Goal: Information Seeking & Learning: Learn about a topic

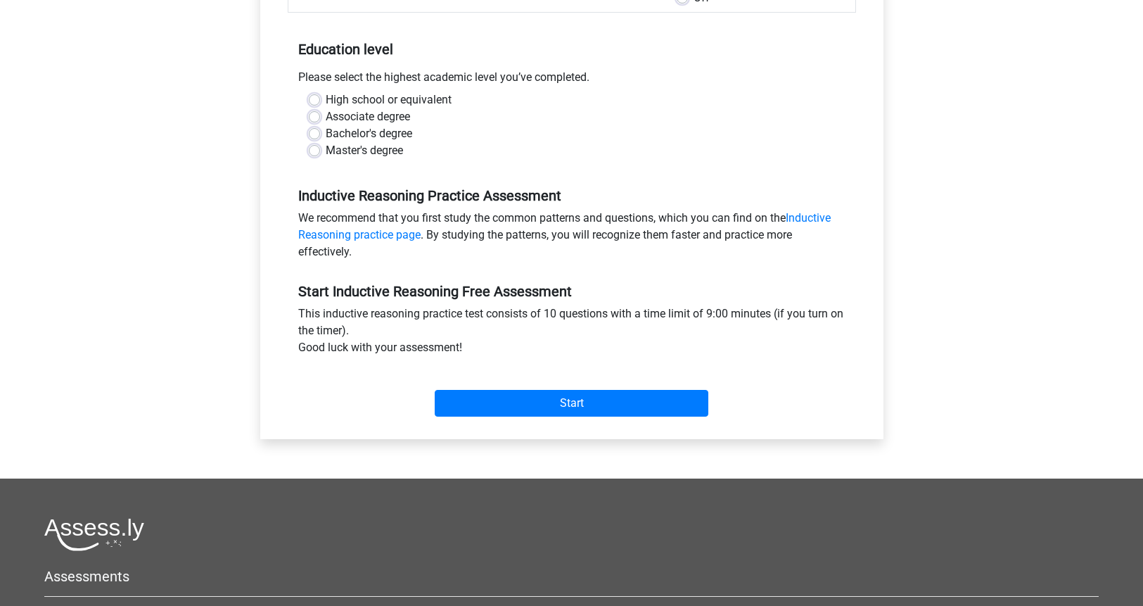
scroll to position [265, 0]
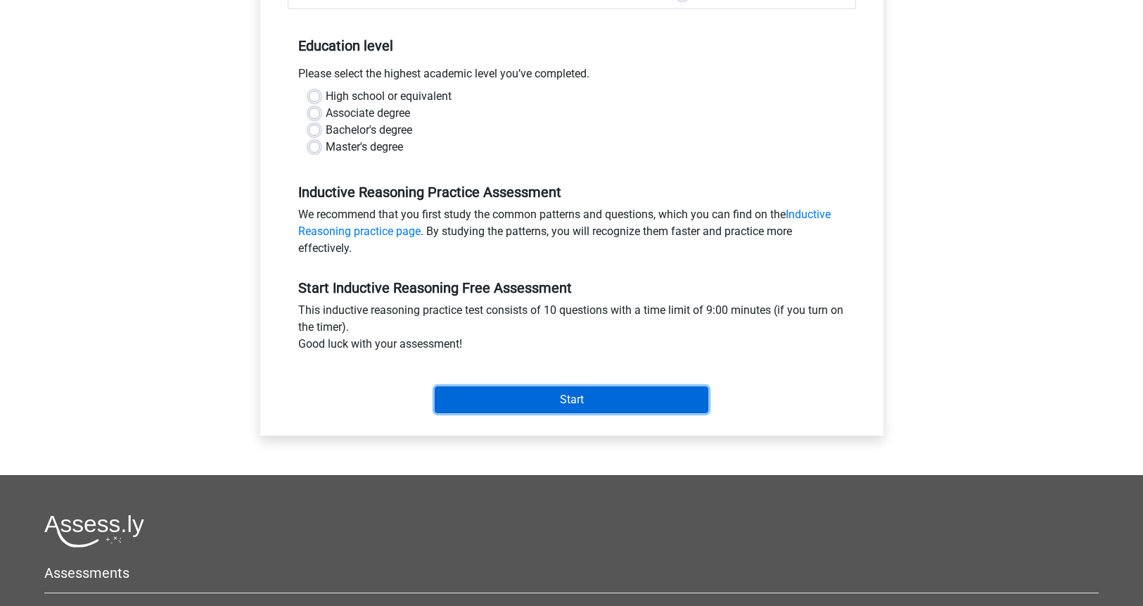
click at [469, 406] on input "Start" at bounding box center [572, 399] width 274 height 27
click at [320, 141] on div "Master's degree" at bounding box center [572, 147] width 526 height 17
click at [326, 147] on label "Master's degree" at bounding box center [364, 147] width 77 height 17
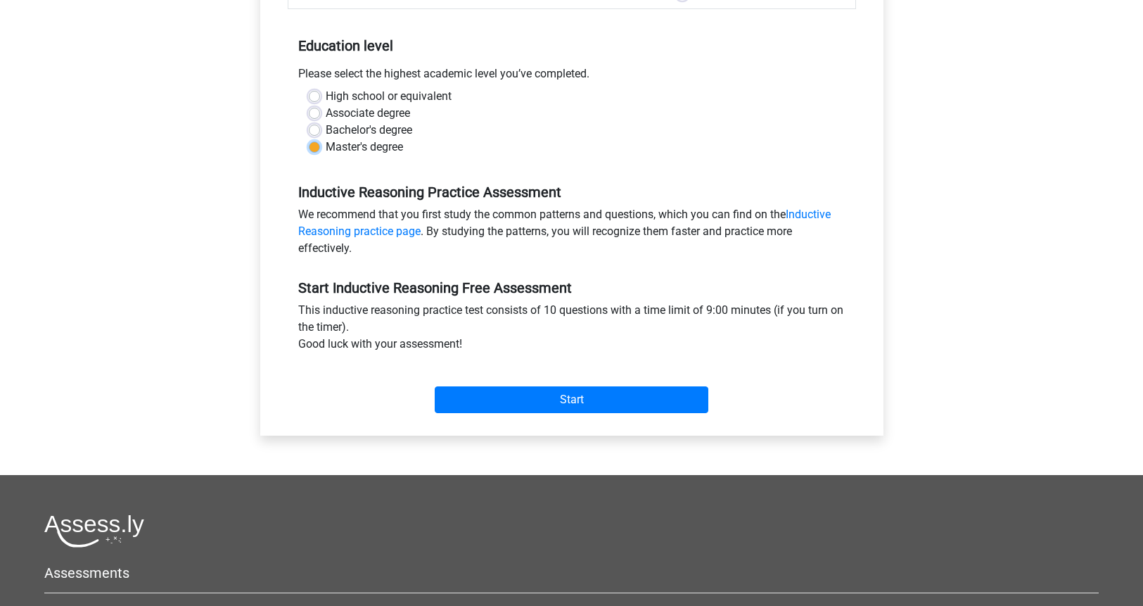
click at [314, 147] on input "Master's degree" at bounding box center [314, 146] width 11 height 14
radio input "true"
click at [556, 397] on input "Start" at bounding box center [572, 399] width 274 height 27
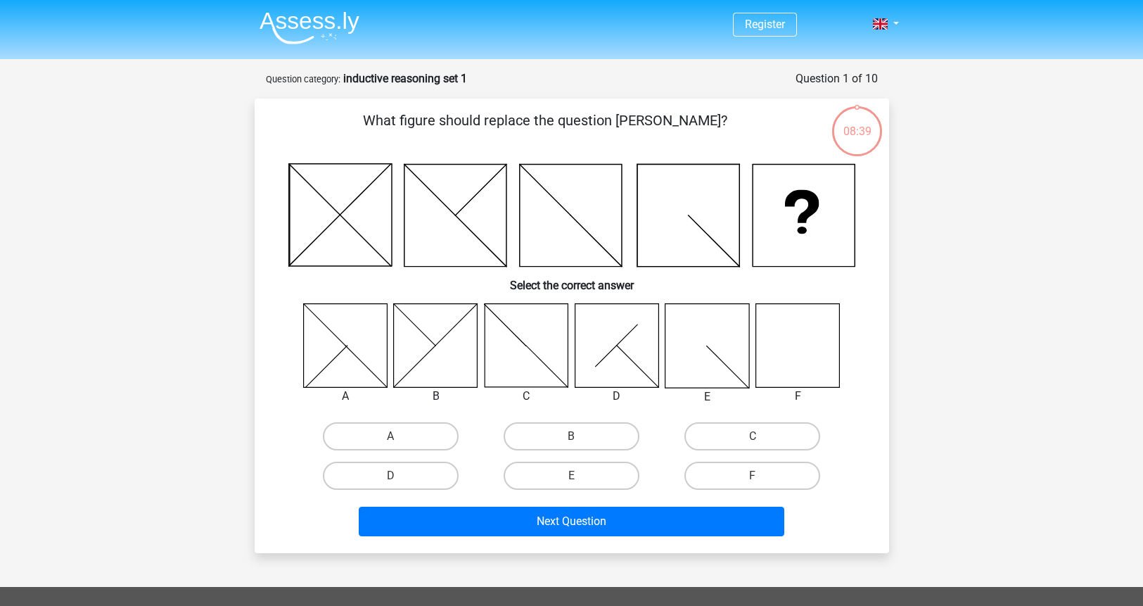
click at [782, 357] on icon at bounding box center [798, 345] width 84 height 84
click at [791, 371] on icon at bounding box center [798, 345] width 84 height 84
click at [753, 477] on input "F" at bounding box center [757, 480] width 9 height 9
radio input "true"
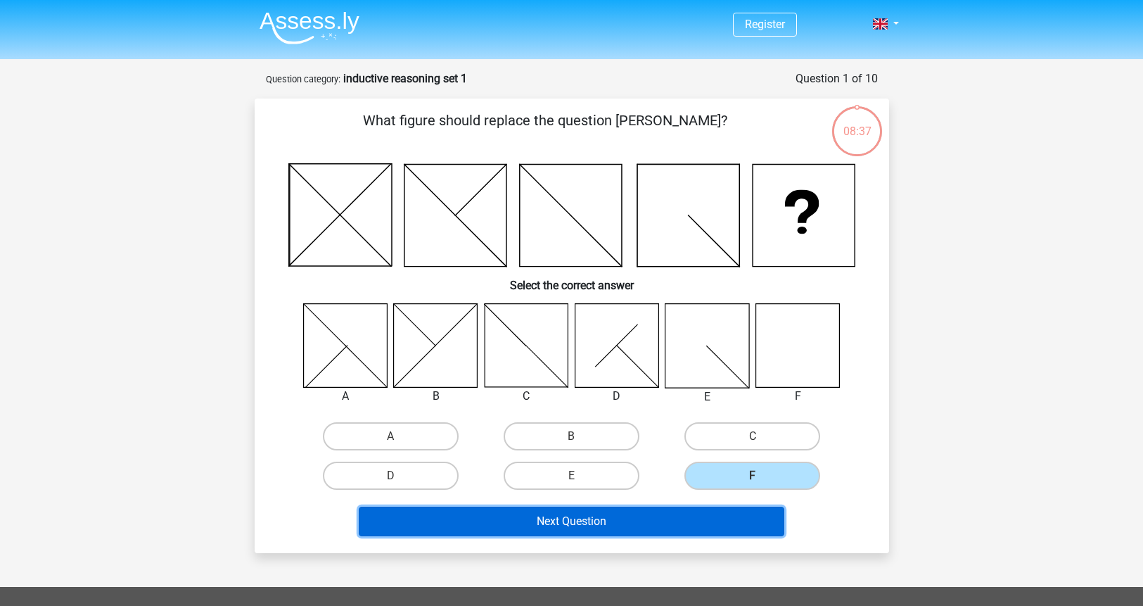
click at [615, 524] on button "Next Question" at bounding box center [572, 521] width 426 height 30
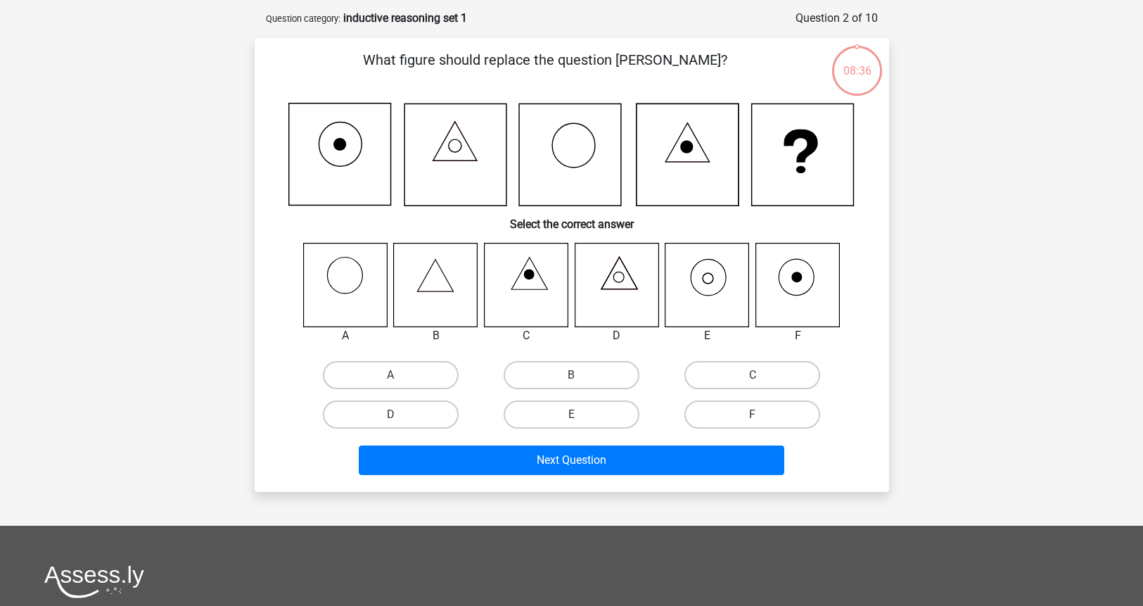
scroll to position [70, 0]
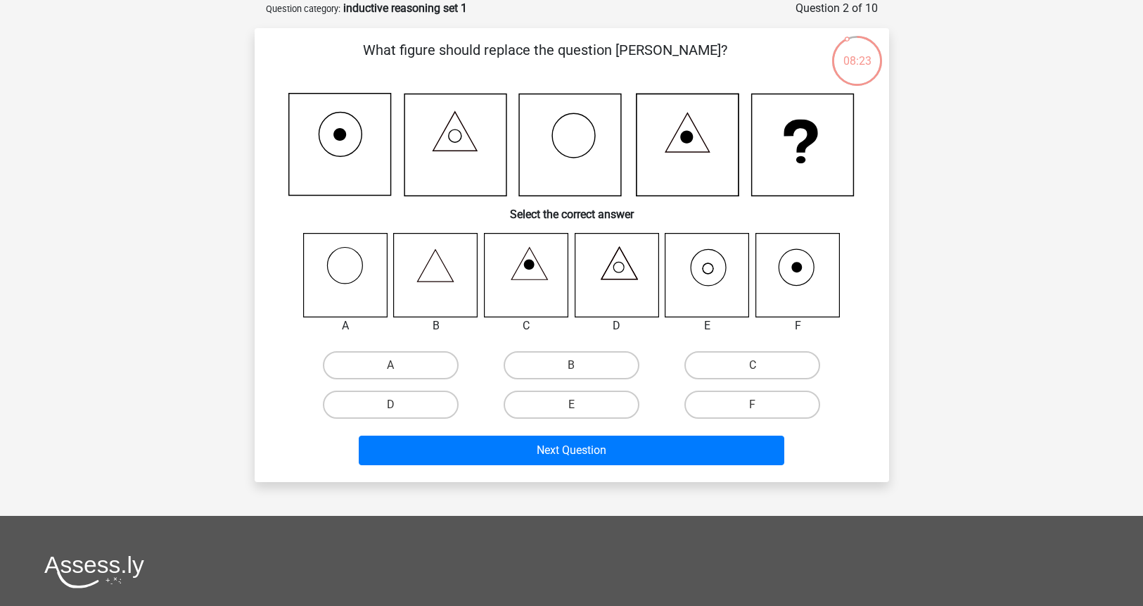
click at [716, 271] on icon at bounding box center [707, 275] width 84 height 84
click at [560, 406] on label "E" at bounding box center [572, 404] width 136 height 28
click at [571, 406] on input "E" at bounding box center [575, 408] width 9 height 9
radio input "true"
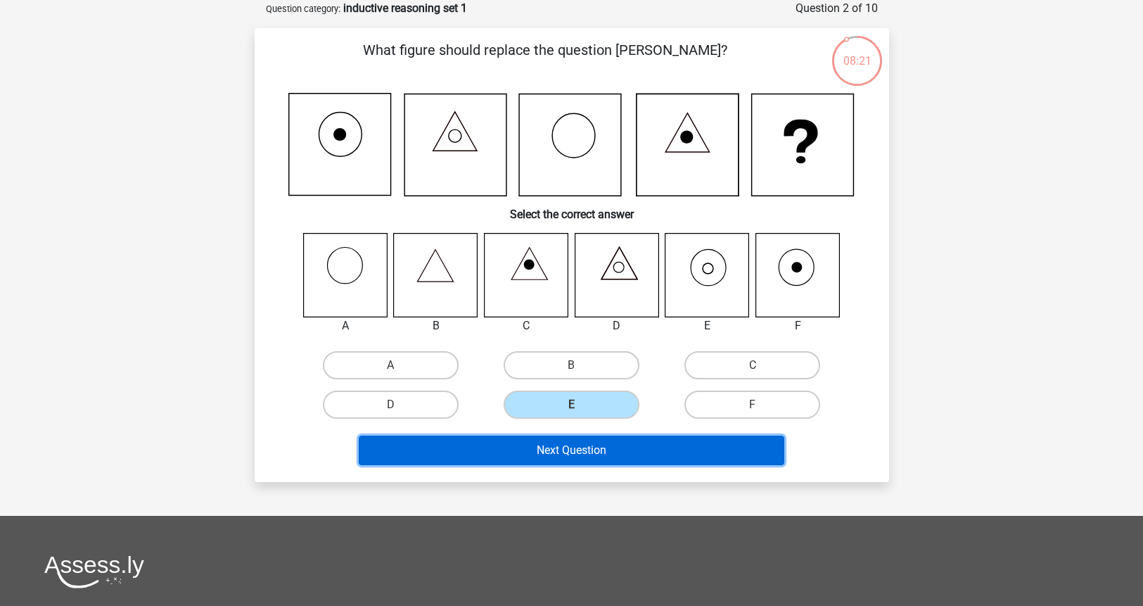
click at [556, 454] on button "Next Question" at bounding box center [572, 450] width 426 height 30
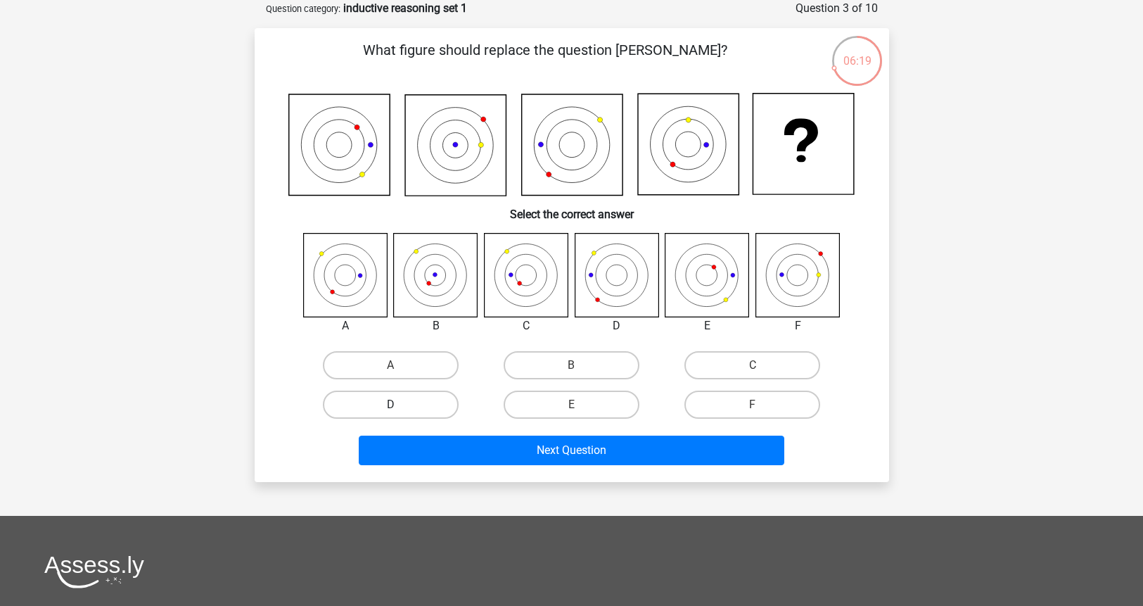
click at [426, 413] on label "D" at bounding box center [391, 404] width 136 height 28
click at [400, 413] on input "D" at bounding box center [394, 408] width 9 height 9
radio input "true"
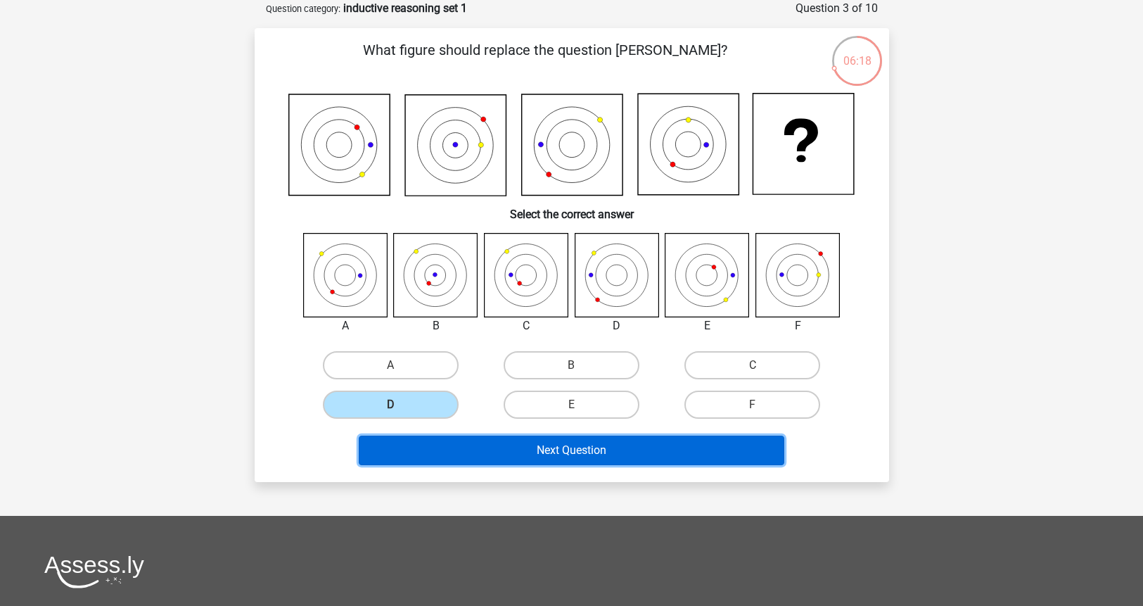
click at [500, 448] on button "Next Question" at bounding box center [572, 450] width 426 height 30
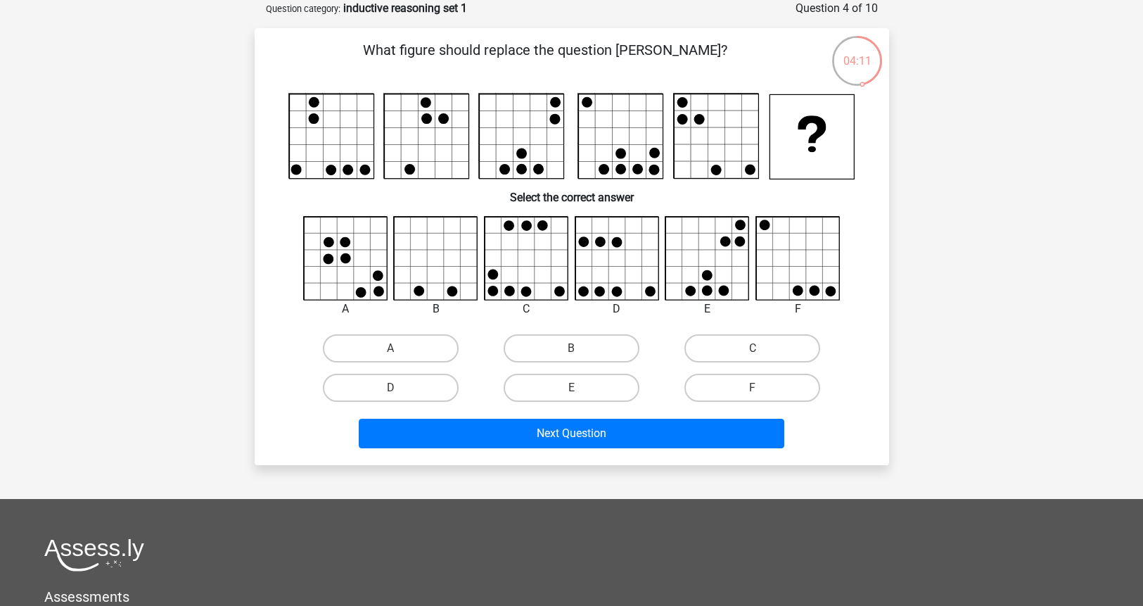
click at [377, 291] on icon at bounding box center [379, 291] width 11 height 11
click at [402, 344] on label "A" at bounding box center [391, 348] width 136 height 28
click at [400, 348] on input "A" at bounding box center [394, 352] width 9 height 9
radio input "true"
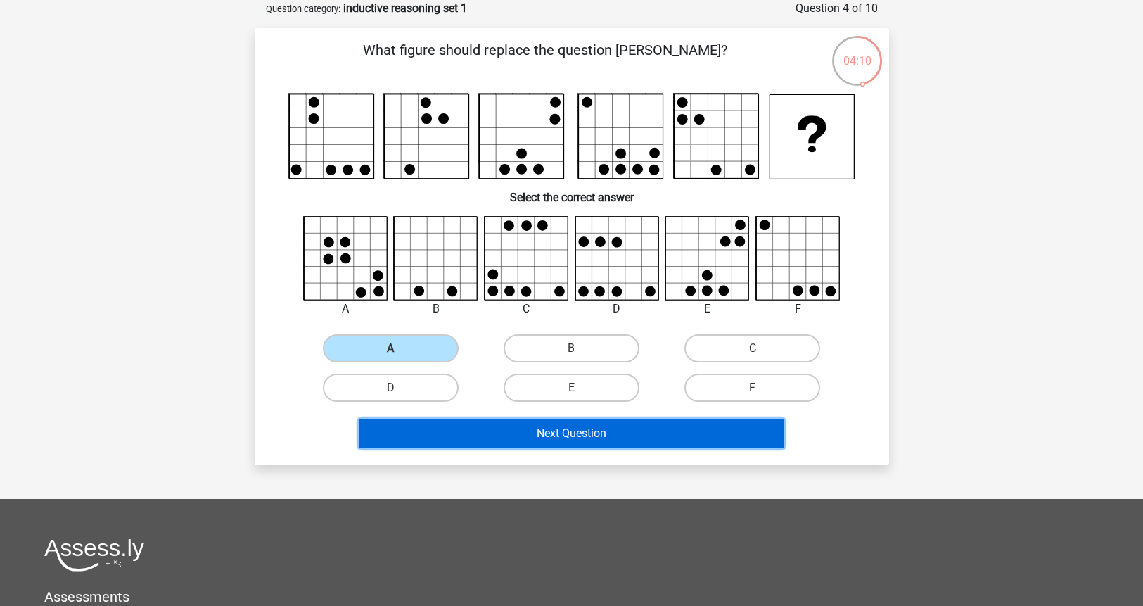
click at [518, 440] on button "Next Question" at bounding box center [572, 434] width 426 height 30
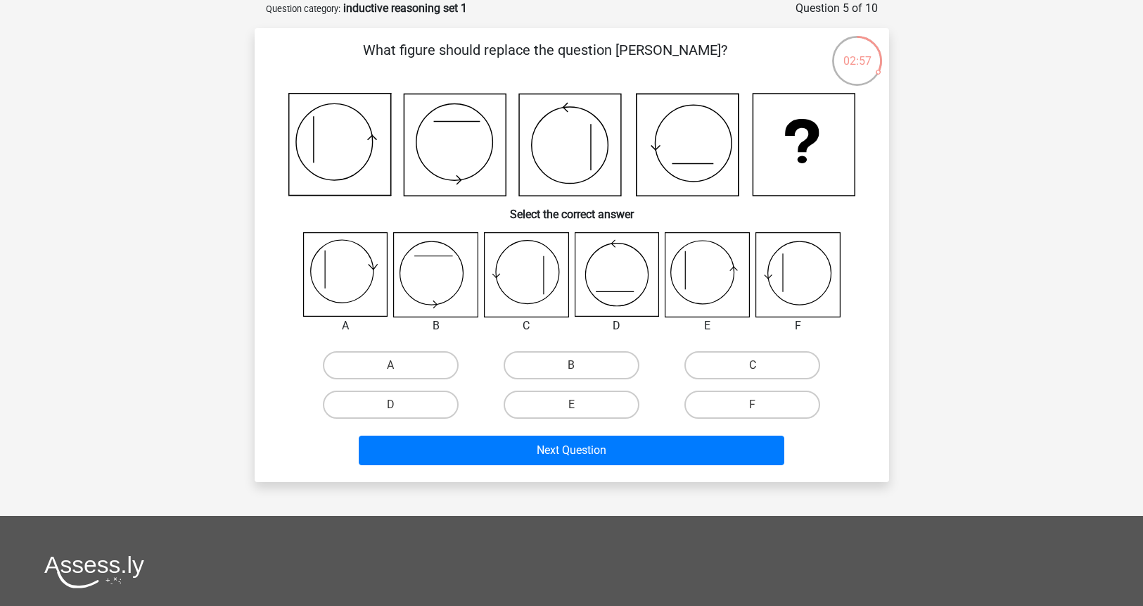
click at [355, 278] on icon at bounding box center [345, 275] width 84 height 84
click at [414, 364] on label "A" at bounding box center [391, 365] width 136 height 28
click at [400, 365] on input "A" at bounding box center [394, 369] width 9 height 9
radio input "true"
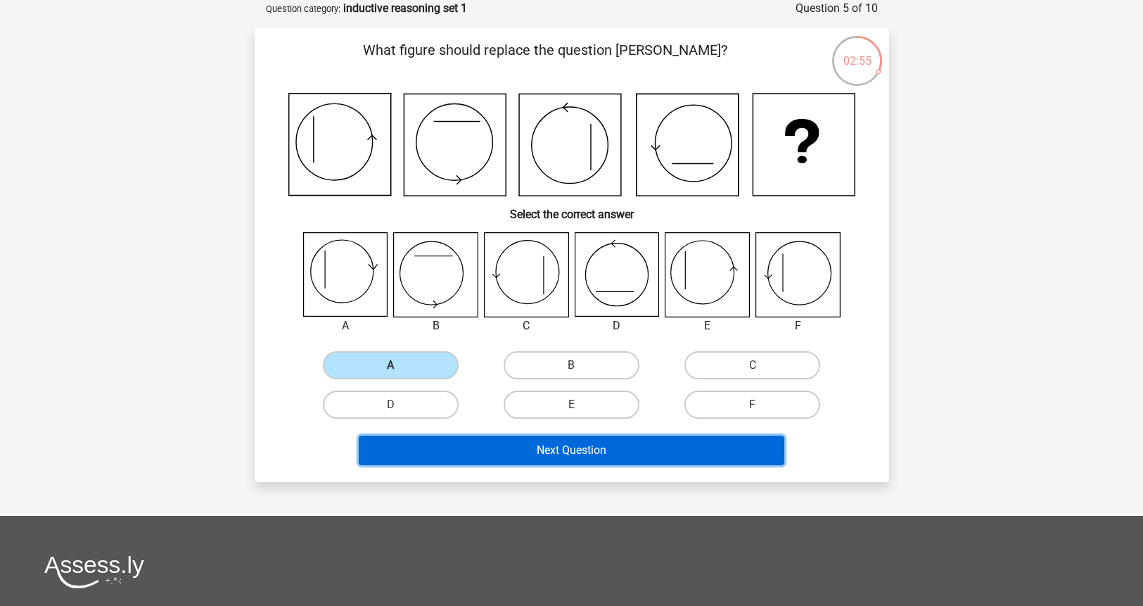
click at [546, 448] on button "Next Question" at bounding box center [572, 450] width 426 height 30
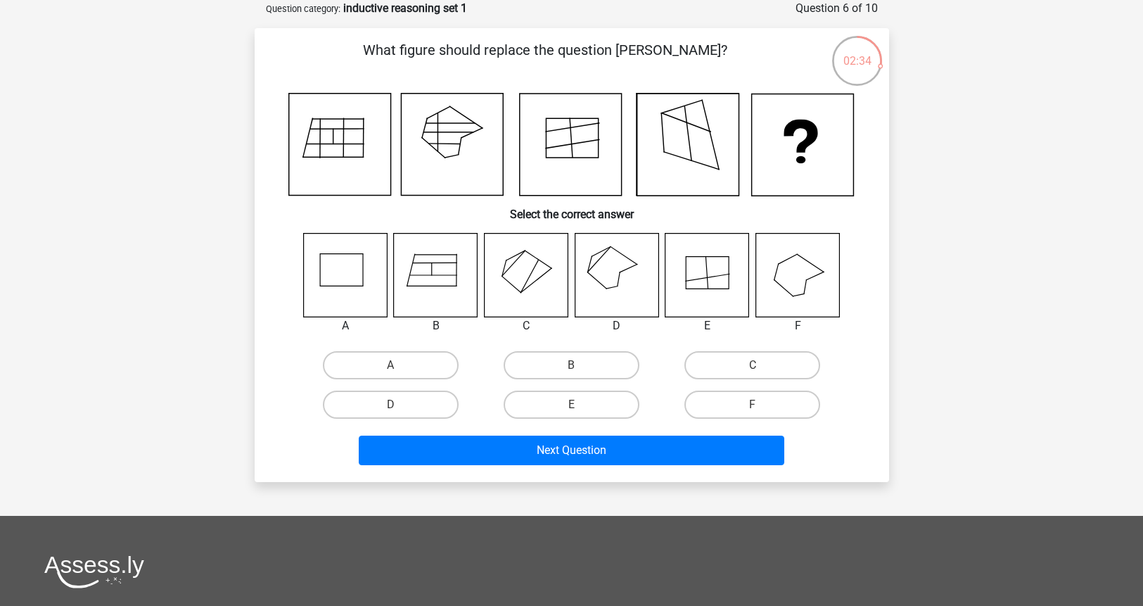
click at [611, 274] on icon at bounding box center [617, 275] width 84 height 84
click at [439, 400] on label "D" at bounding box center [391, 404] width 136 height 28
click at [400, 404] on input "D" at bounding box center [394, 408] width 9 height 9
radio input "true"
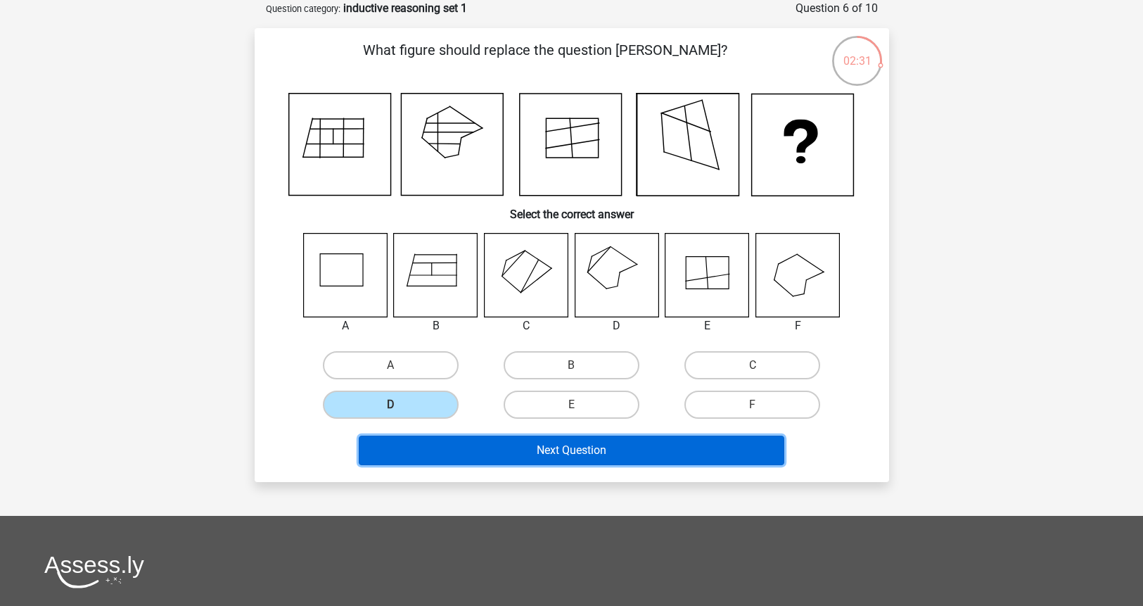
click at [597, 449] on button "Next Question" at bounding box center [572, 450] width 426 height 30
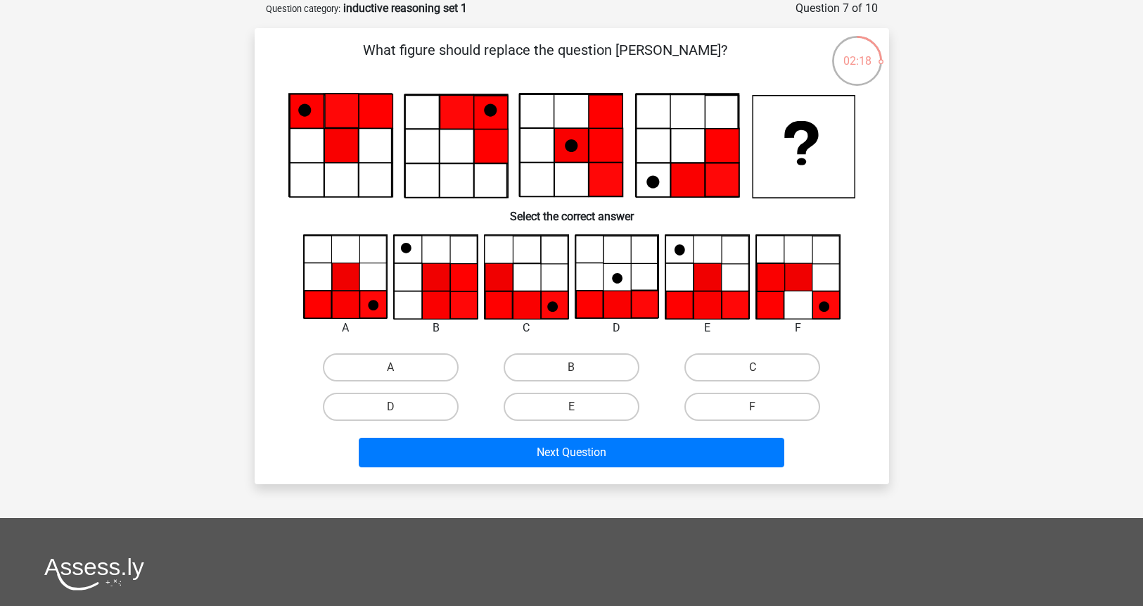
click at [316, 112] on icon at bounding box center [307, 111] width 34 height 34
click at [371, 112] on icon at bounding box center [376, 111] width 34 height 34
click at [343, 147] on icon at bounding box center [341, 146] width 34 height 34
click at [307, 183] on icon at bounding box center [340, 146] width 102 height 102
click at [423, 369] on label "A" at bounding box center [391, 367] width 136 height 28
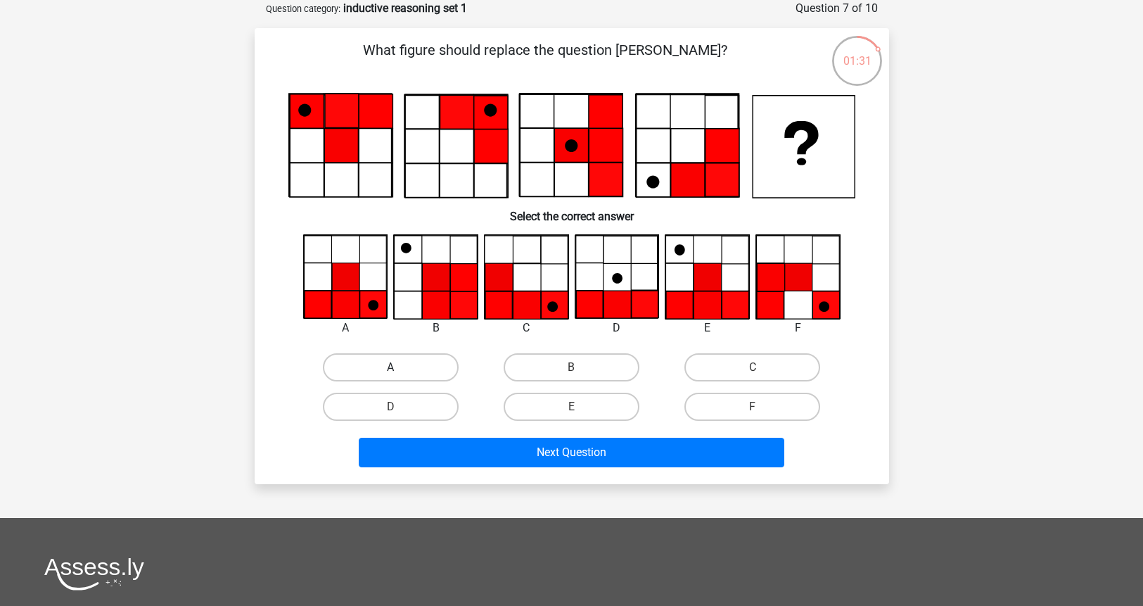
click at [400, 369] on input "A" at bounding box center [394, 371] width 9 height 9
radio input "true"
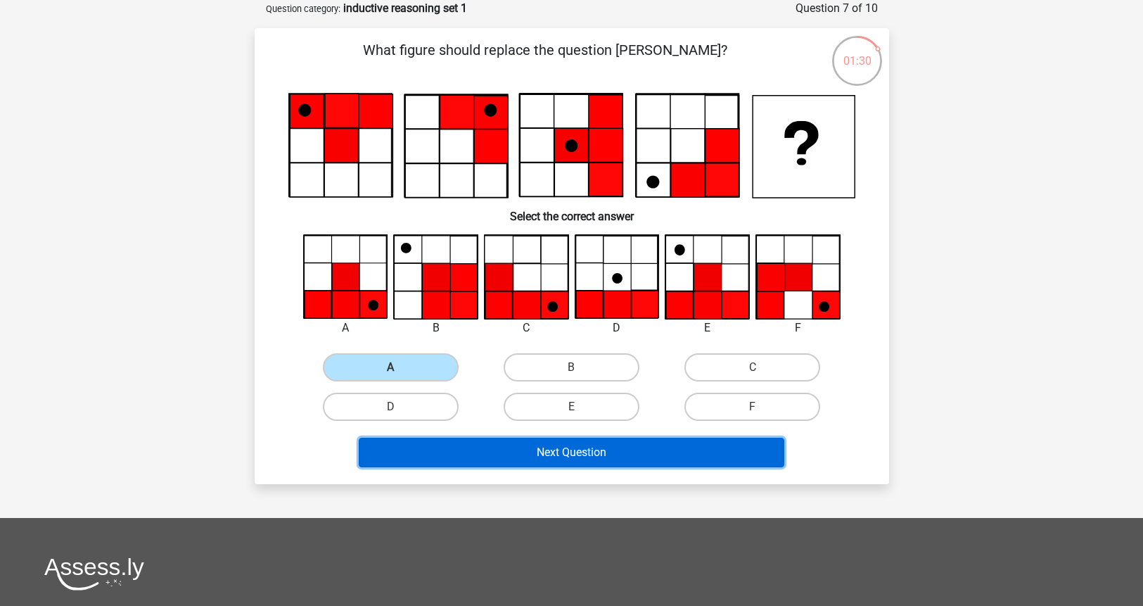
click at [597, 457] on button "Next Question" at bounding box center [572, 453] width 426 height 30
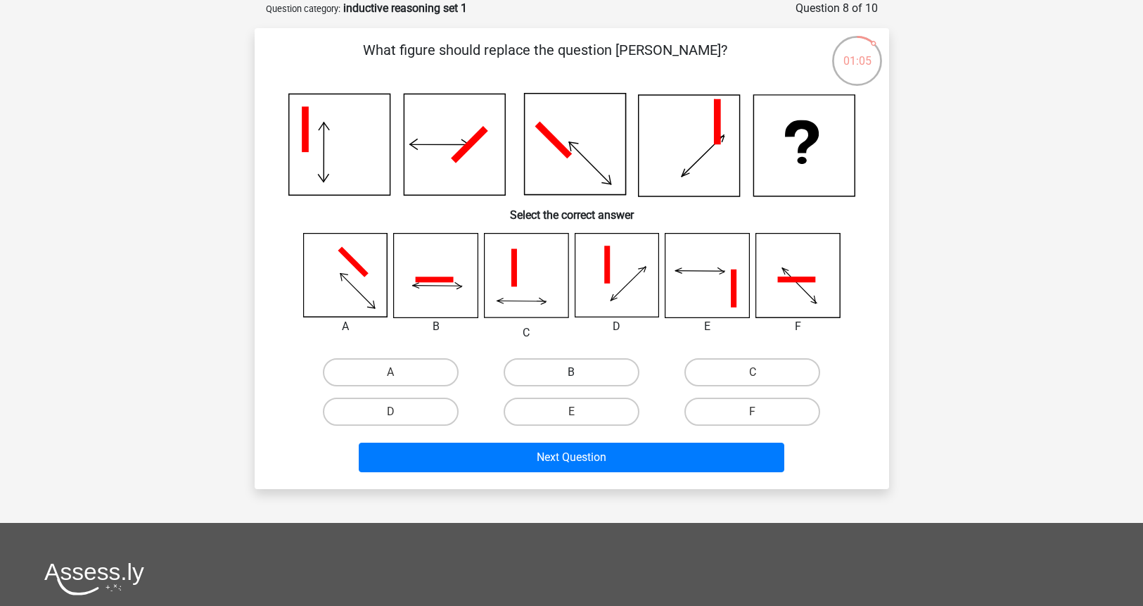
click at [536, 377] on label "B" at bounding box center [572, 372] width 136 height 28
click at [571, 377] on input "B" at bounding box center [575, 376] width 9 height 9
radio input "true"
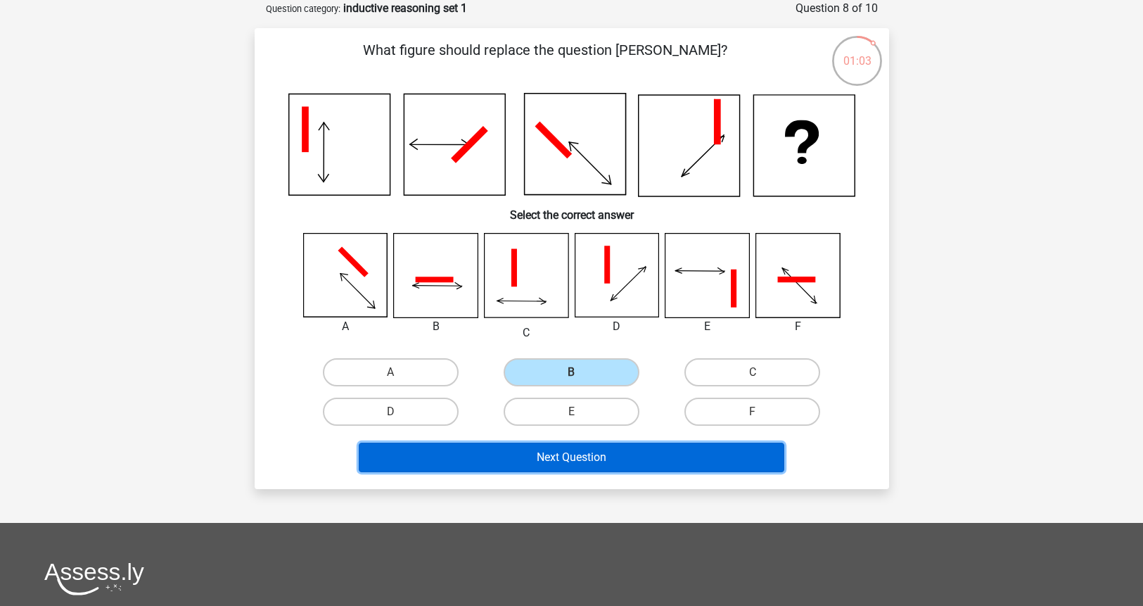
click at [553, 457] on button "Next Question" at bounding box center [572, 457] width 426 height 30
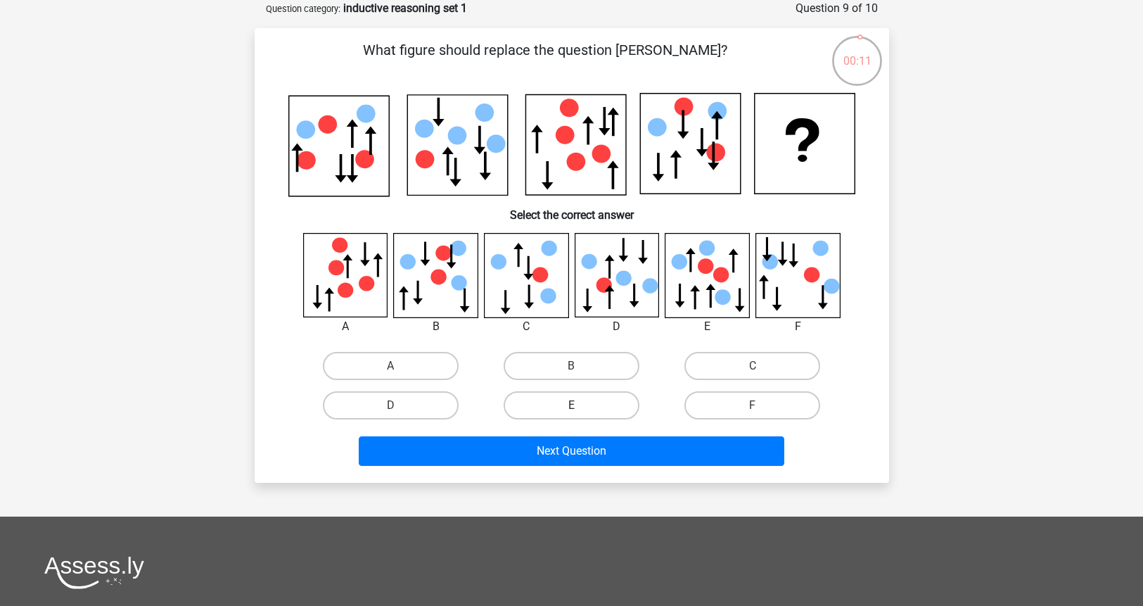
click at [611, 405] on label "E" at bounding box center [572, 405] width 136 height 28
click at [580, 405] on input "E" at bounding box center [575, 409] width 9 height 9
radio input "true"
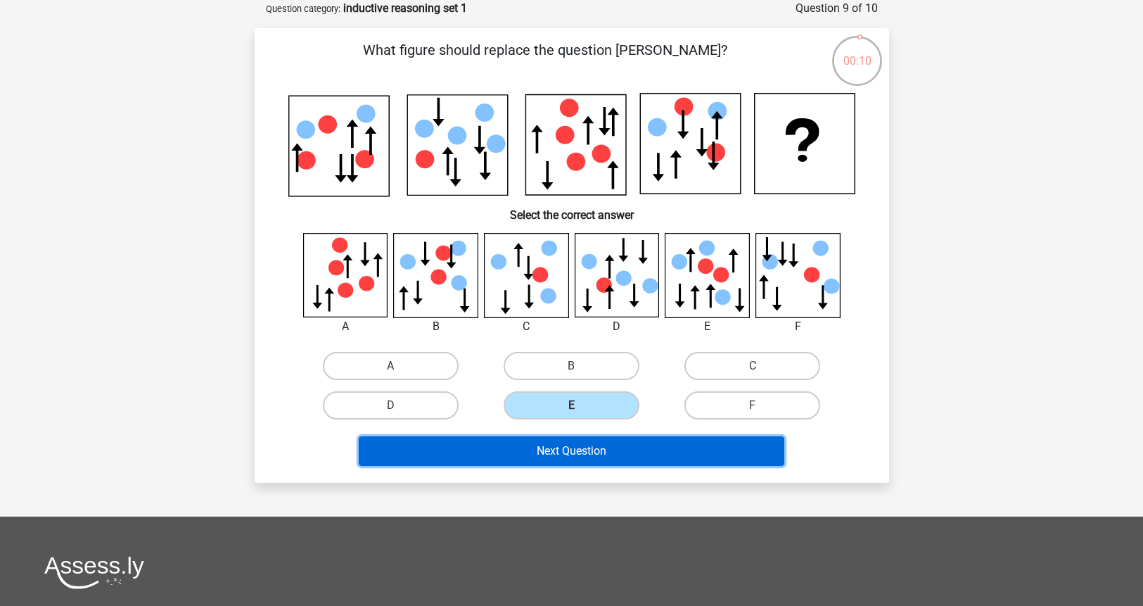
click at [606, 452] on button "Next Question" at bounding box center [572, 451] width 426 height 30
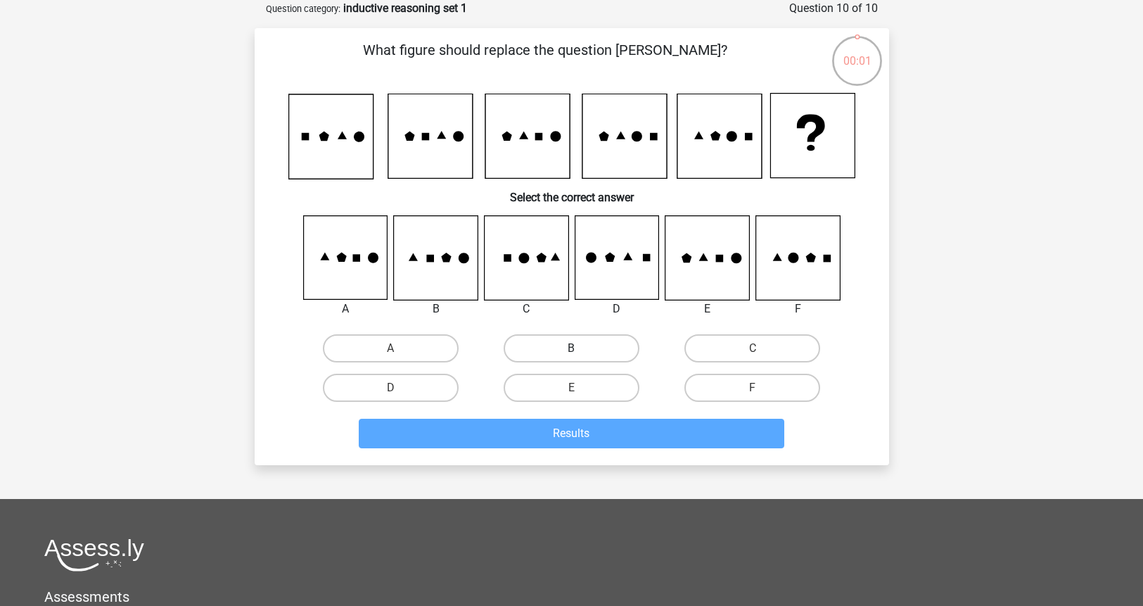
click at [571, 340] on label "B" at bounding box center [572, 348] width 136 height 28
click at [571, 348] on input "B" at bounding box center [575, 352] width 9 height 9
radio input "true"
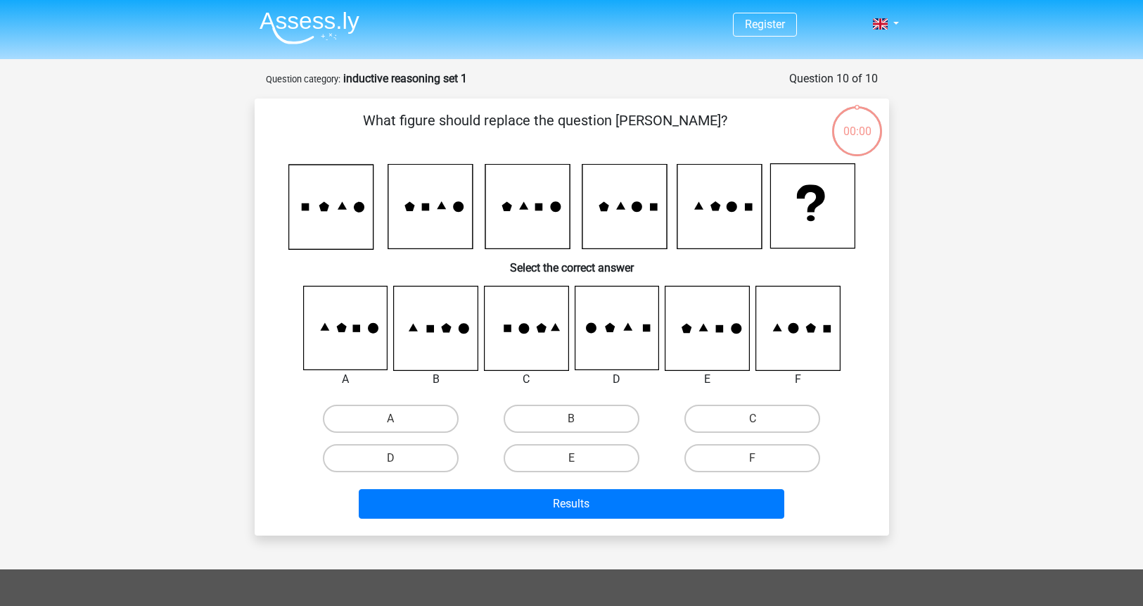
scroll to position [70, 0]
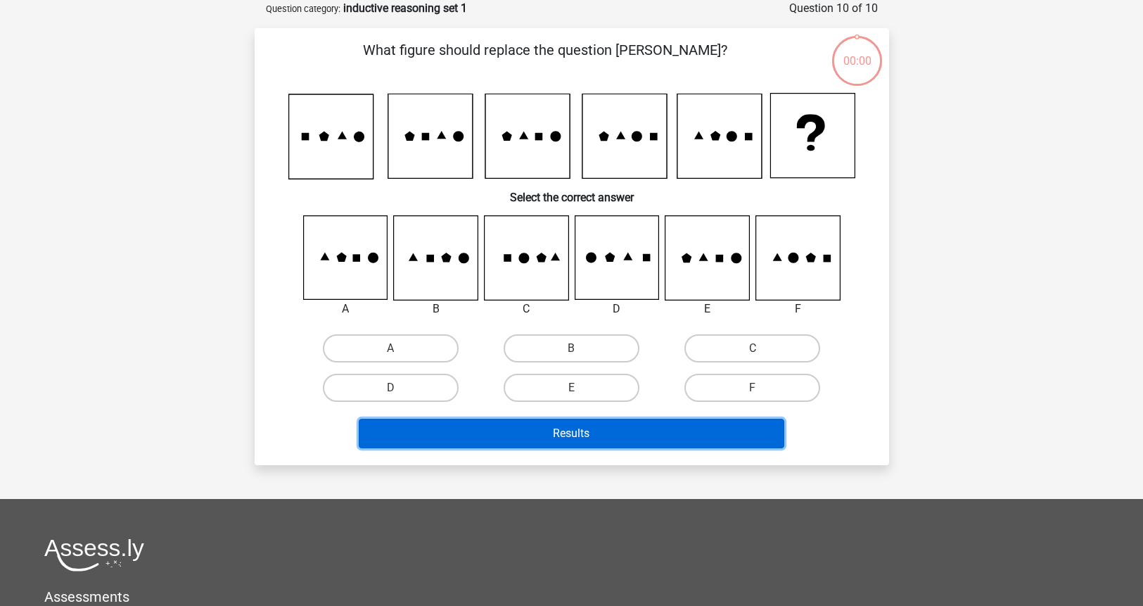
click at [585, 438] on button "Results" at bounding box center [572, 434] width 426 height 30
